Goal: Task Accomplishment & Management: Manage account settings

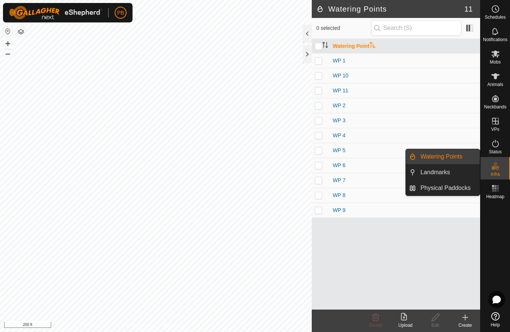
click at [437, 178] on link "Landmarks" at bounding box center [448, 172] width 64 height 15
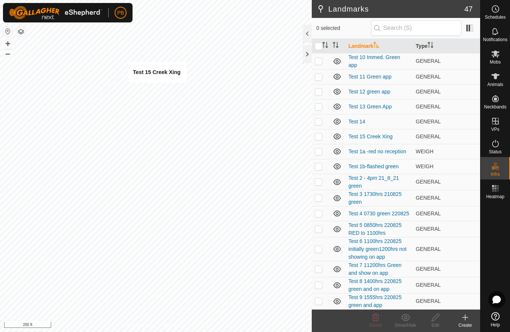
scroll to position [463, 0]
click at [318, 139] on p-checkbox at bounding box center [318, 136] width 7 height 6
checkbox input "true"
click at [437, 321] on icon at bounding box center [435, 317] width 9 height 9
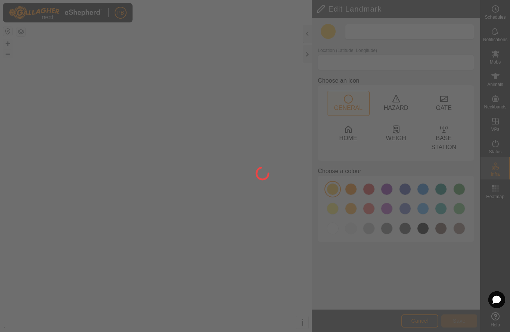
type input "Test 15 Creek Xing"
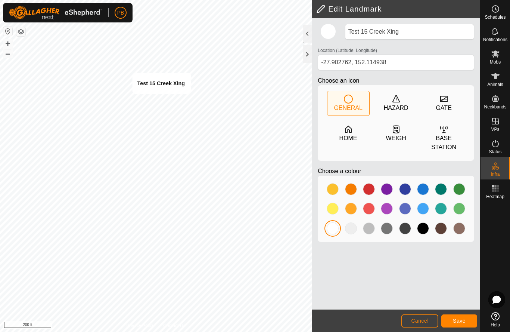
type input "-27.902827, 152.114869"
click at [457, 322] on span "Save" at bounding box center [459, 320] width 13 height 6
